Goal: Find specific page/section: Find specific page/section

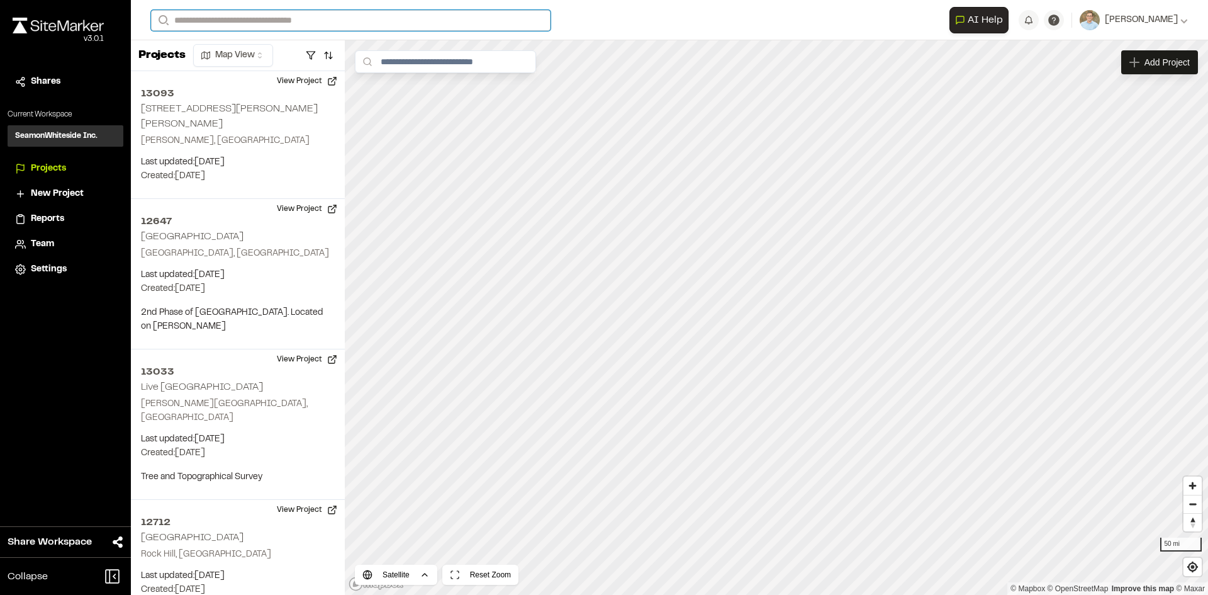
click at [274, 22] on input "Search" at bounding box center [350, 20] width 399 height 21
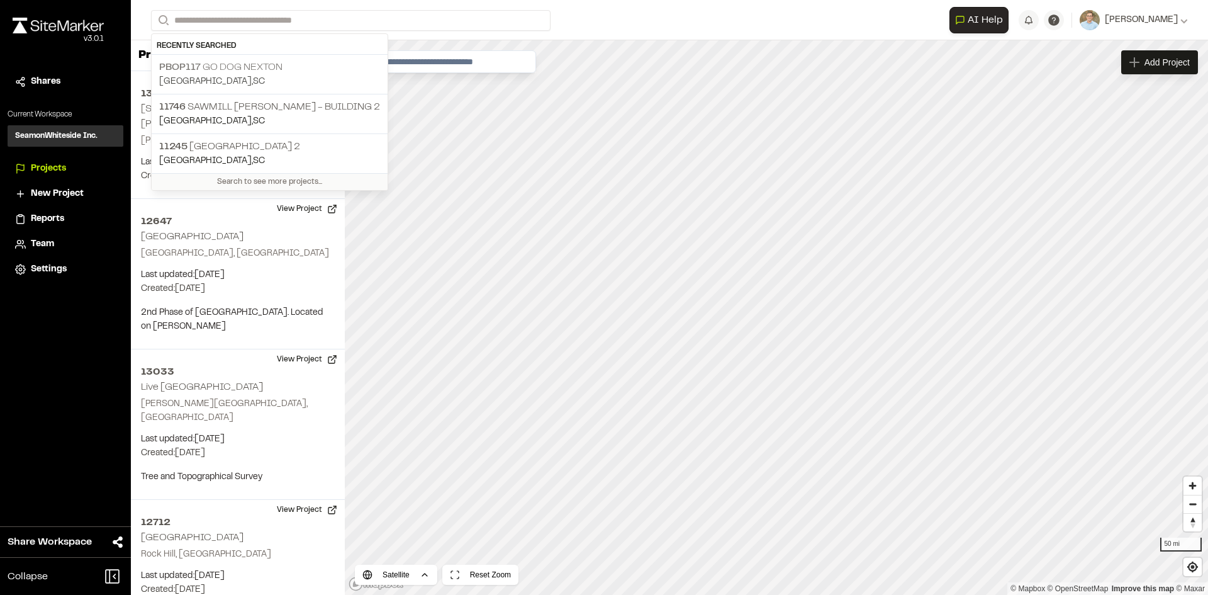
click at [258, 77] on p "[GEOGRAPHIC_DATA] , [GEOGRAPHIC_DATA]" at bounding box center [269, 82] width 221 height 14
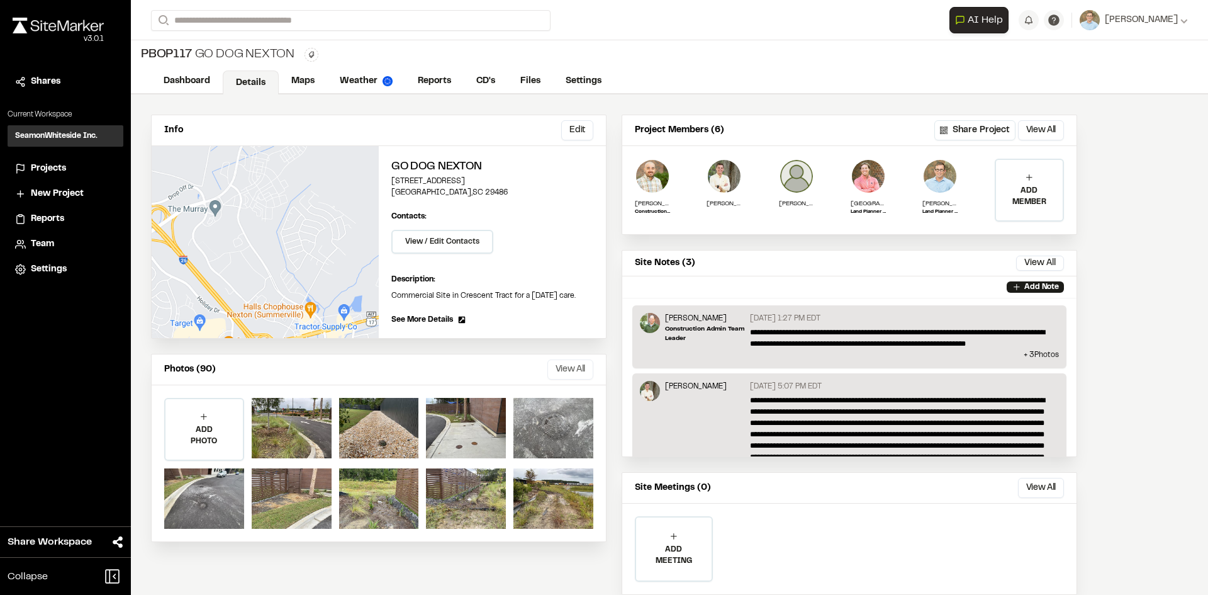
click at [563, 372] on button "View All" at bounding box center [570, 369] width 46 height 20
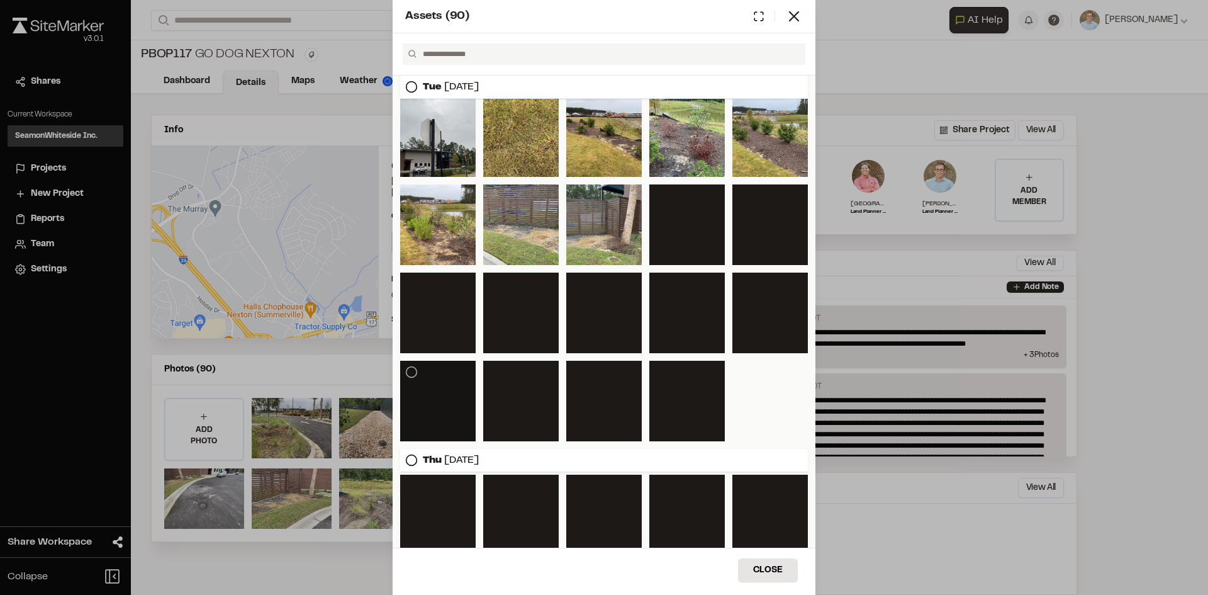
scroll to position [561, 0]
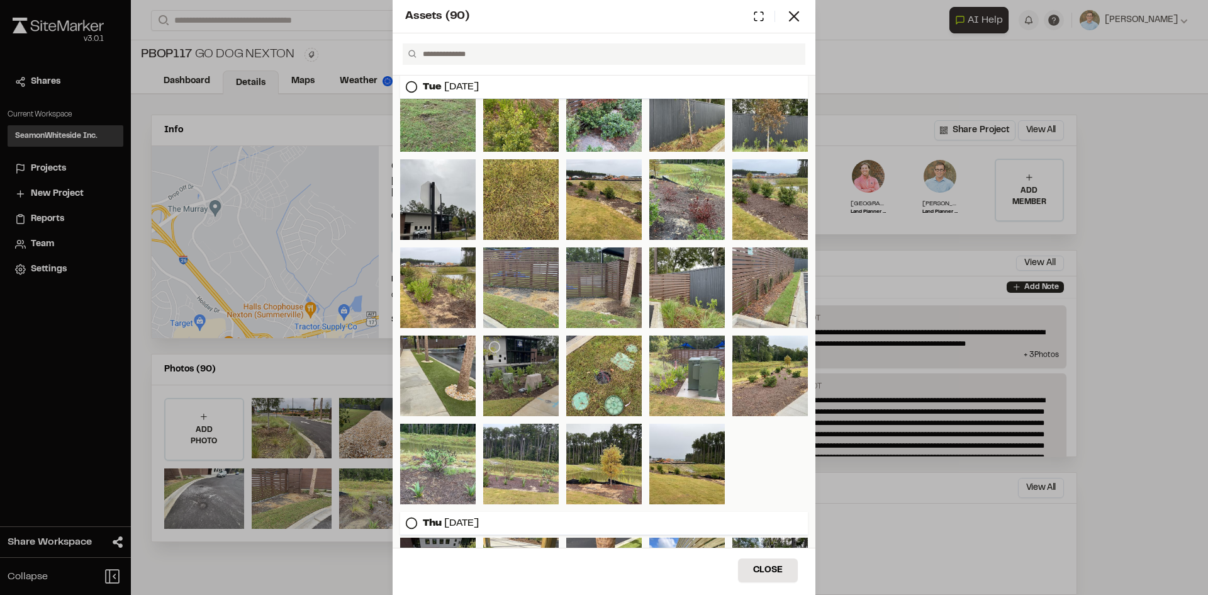
click at [527, 389] on div at bounding box center [520, 375] width 75 height 81
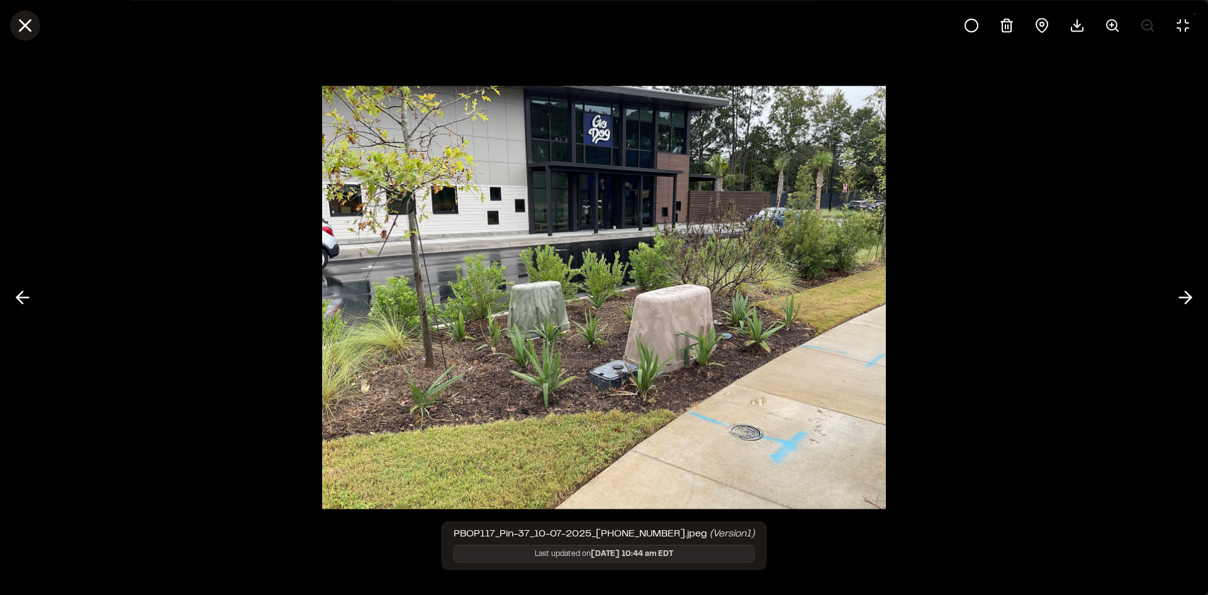
click at [25, 18] on icon at bounding box center [24, 24] width 21 height 21
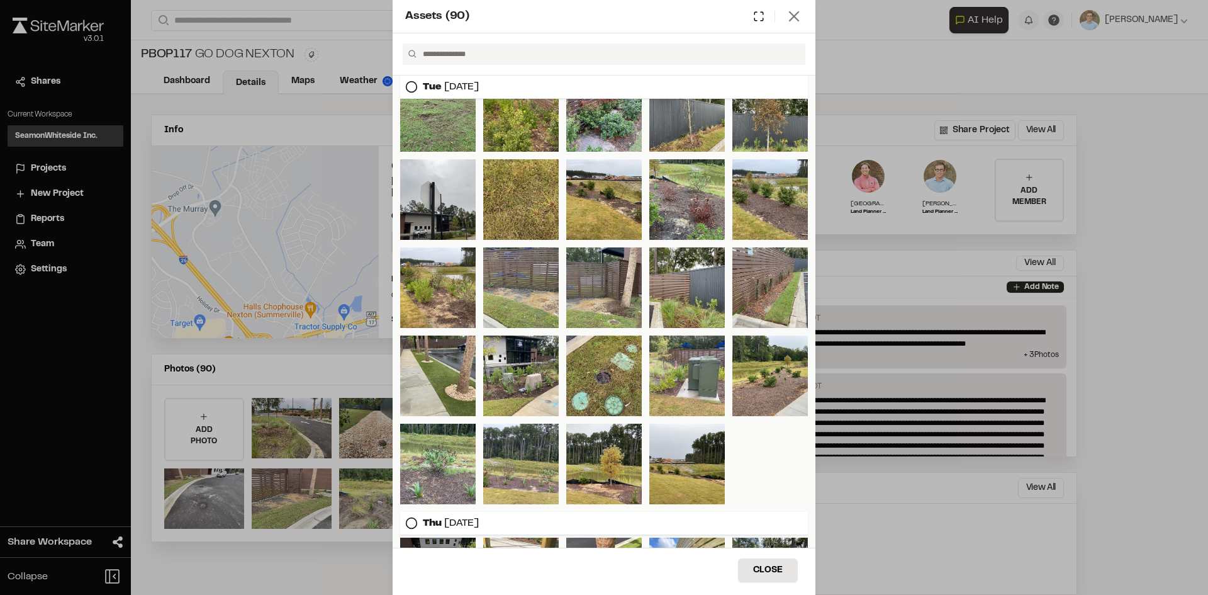
click at [795, 18] on icon at bounding box center [794, 17] width 18 height 18
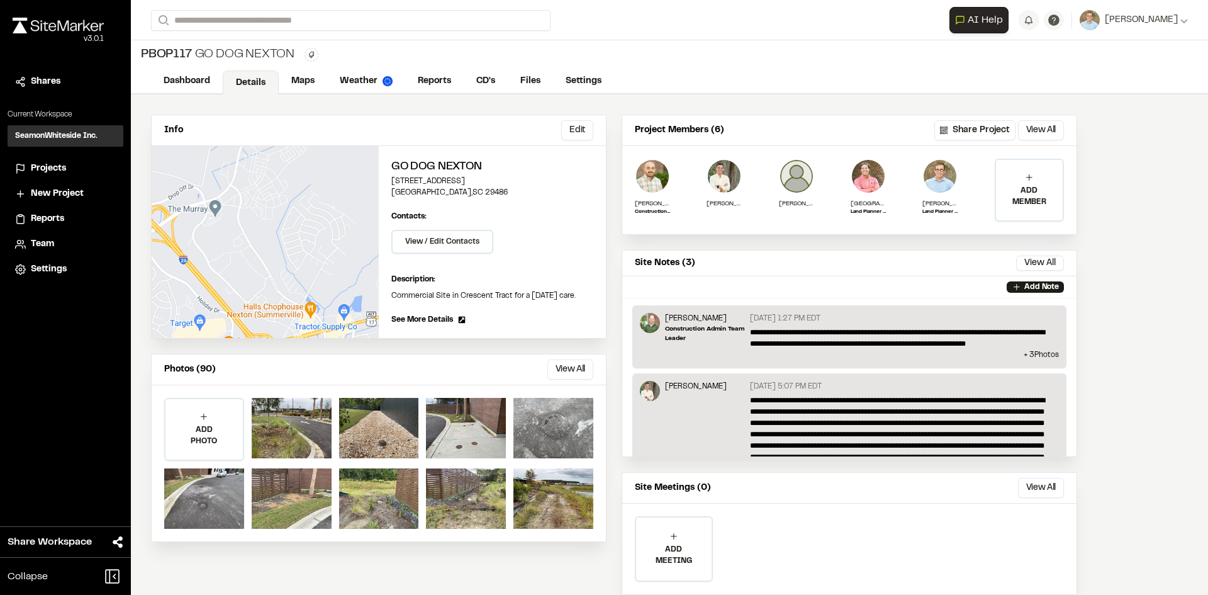
scroll to position [35, 0]
